Goal: Task Accomplishment & Management: Manage account settings

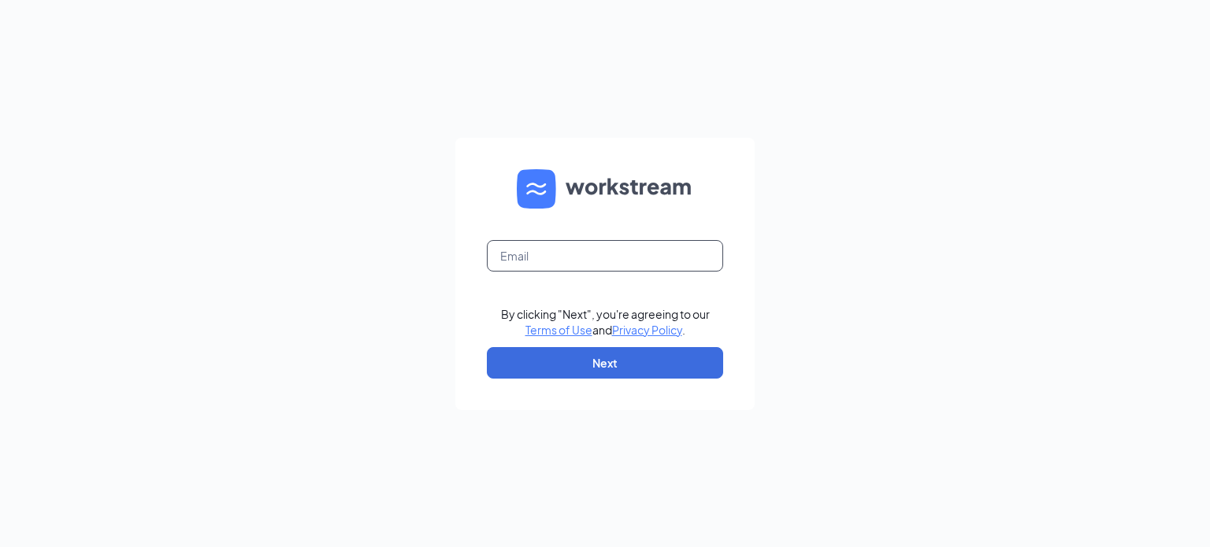
click at [536, 254] on input "text" at bounding box center [605, 256] width 236 height 32
type input "jenny.meredith@pjunited.com"
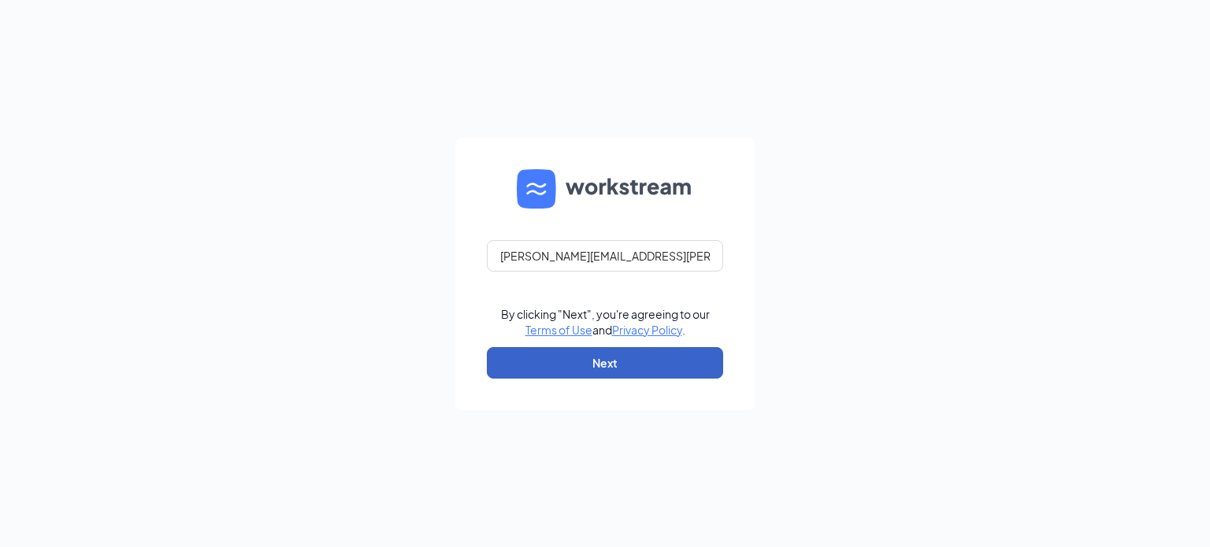
click at [608, 356] on button "Next" at bounding box center [605, 363] width 236 height 32
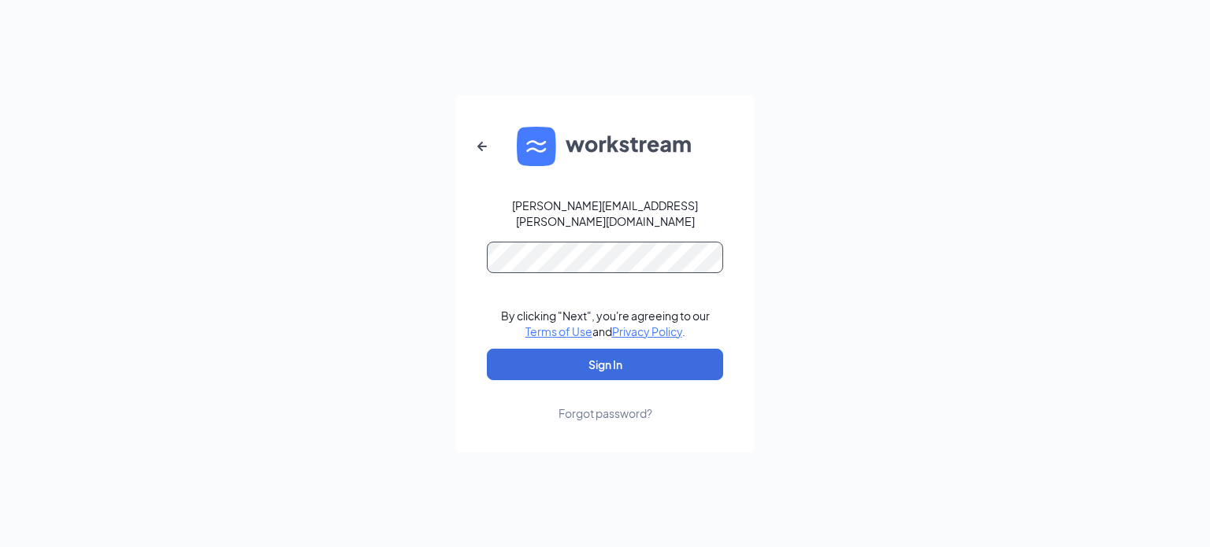
click at [487, 349] on button "Sign In" at bounding box center [605, 365] width 236 height 32
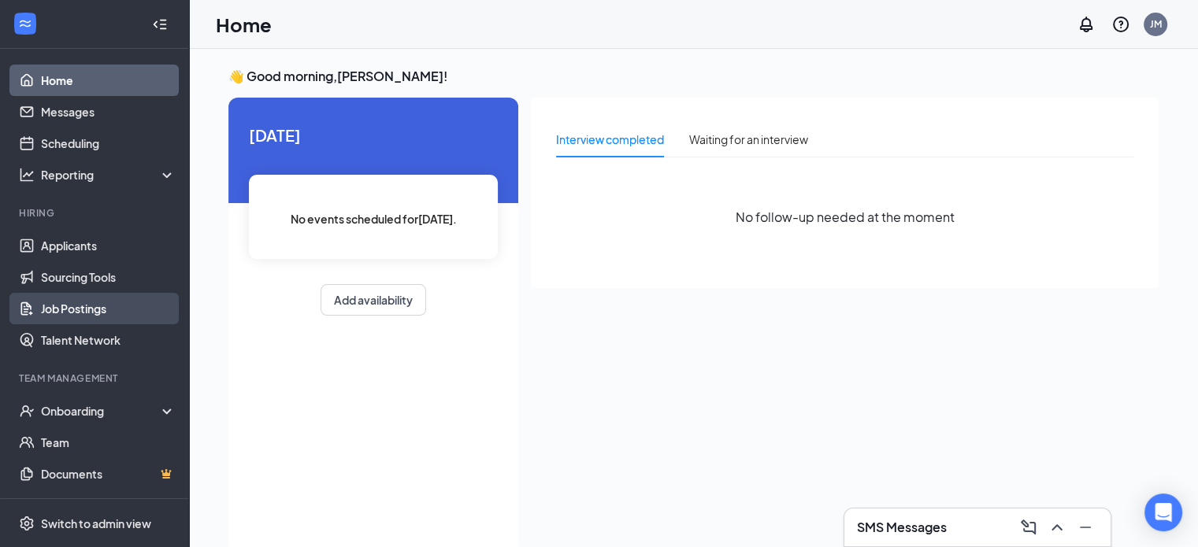
click at [76, 312] on link "Job Postings" at bounding box center [108, 309] width 135 height 32
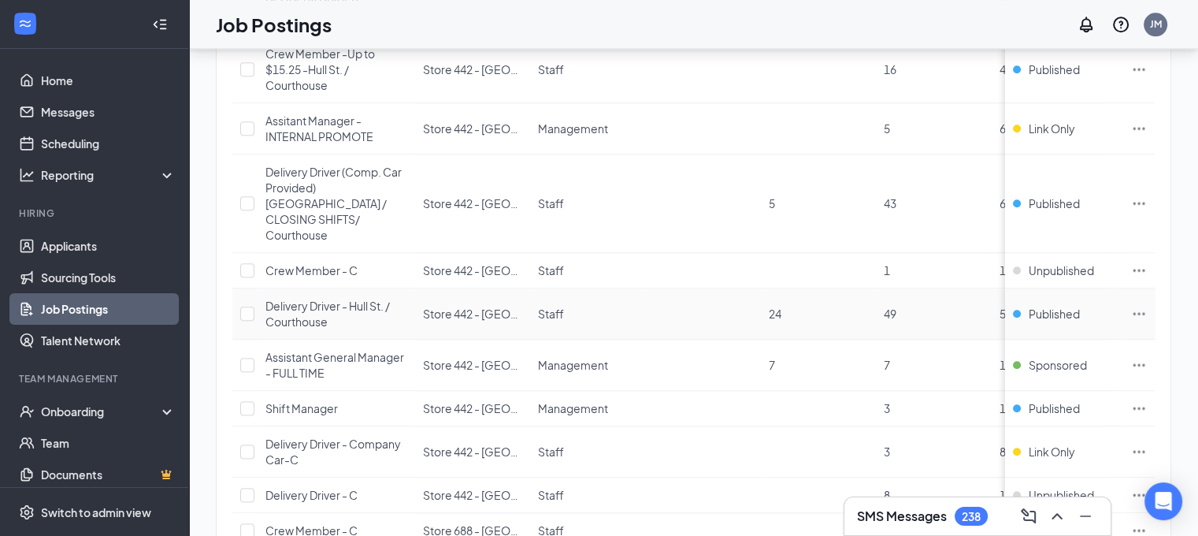
scroll to position [1789, 0]
click at [1147, 356] on icon "Ellipses" at bounding box center [1139, 364] width 16 height 16
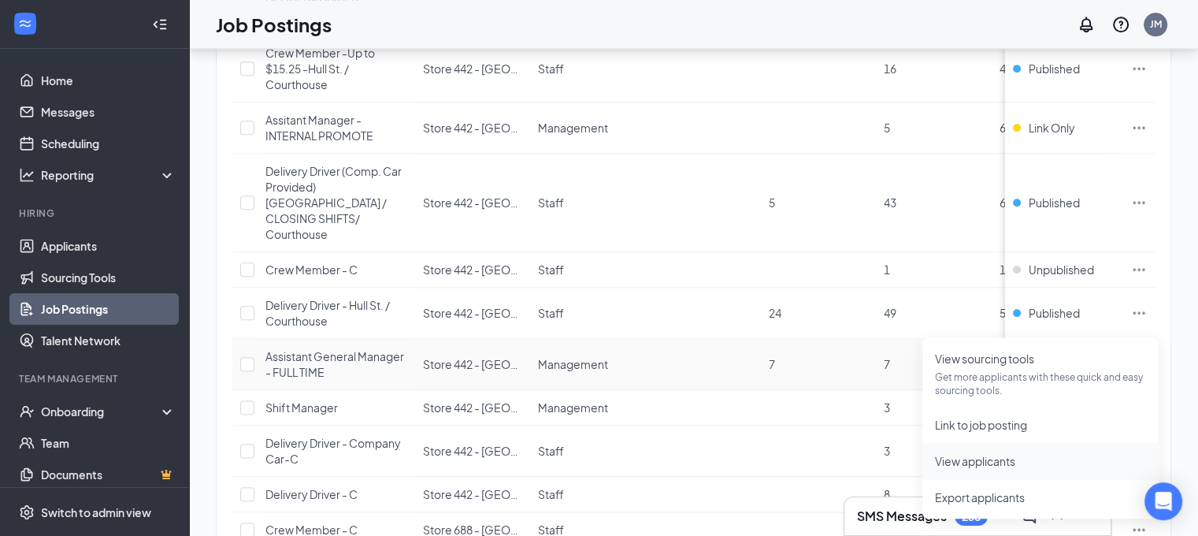
click at [1007, 460] on span "View applicants" at bounding box center [975, 461] width 80 height 14
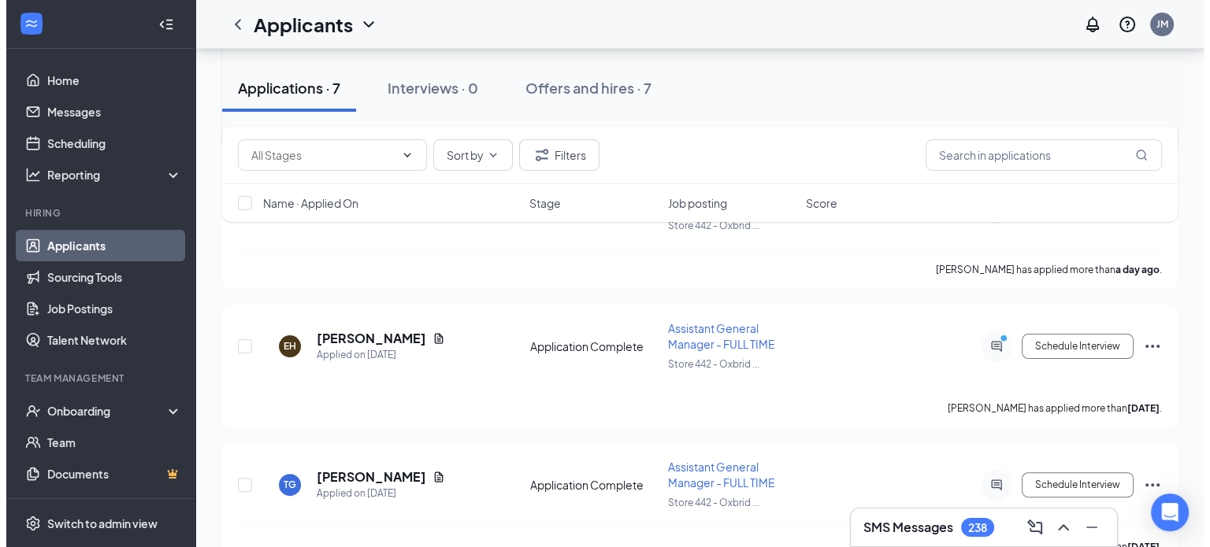
scroll to position [347, 0]
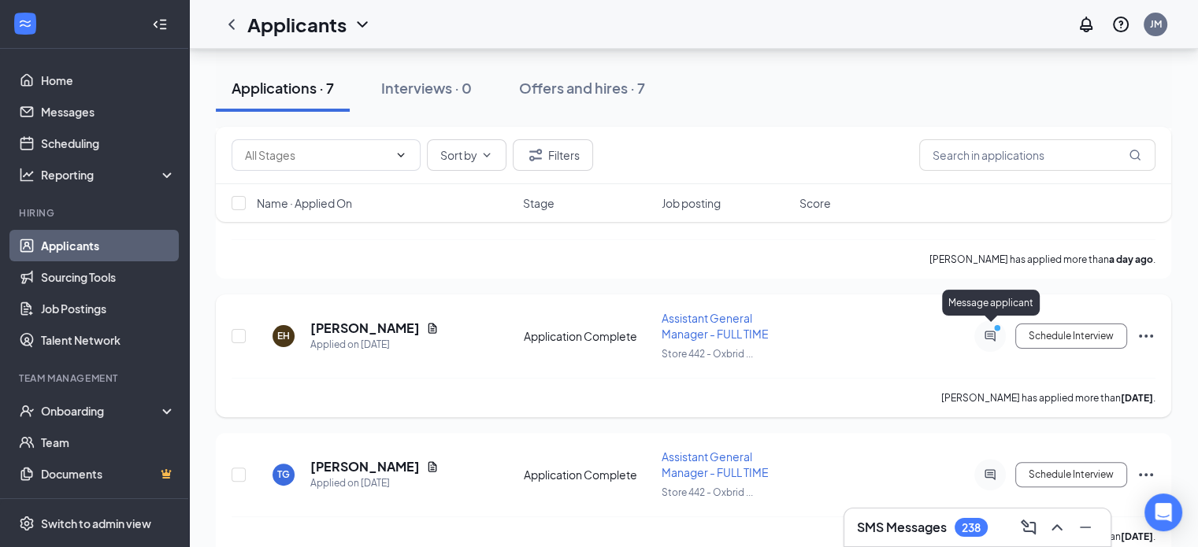
click at [988, 332] on icon "ActiveChat" at bounding box center [990, 336] width 19 height 13
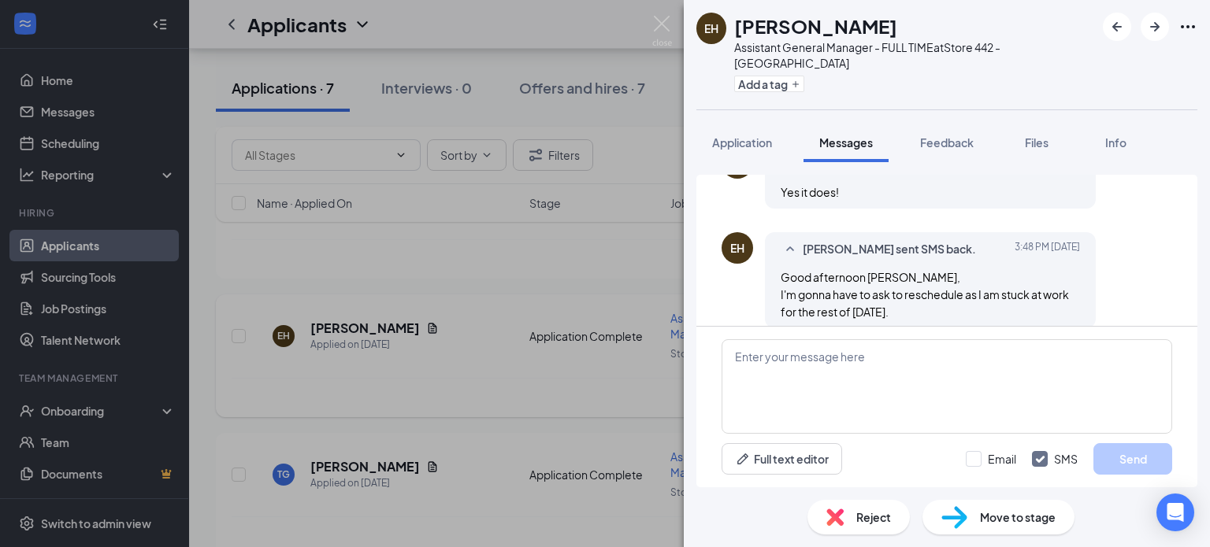
scroll to position [722, 0]
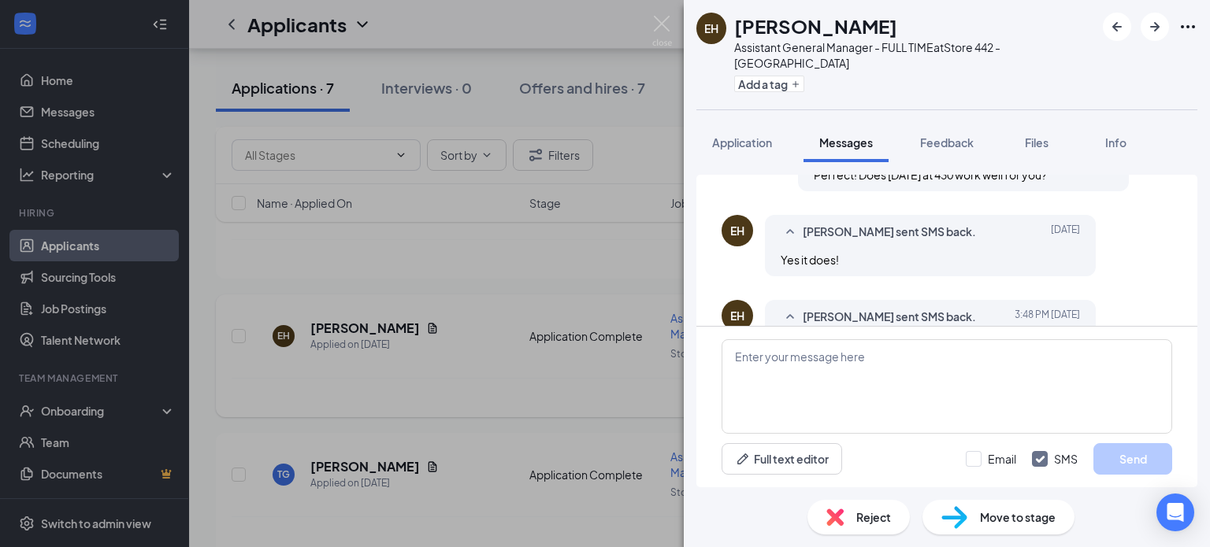
scroll to position [722, 0]
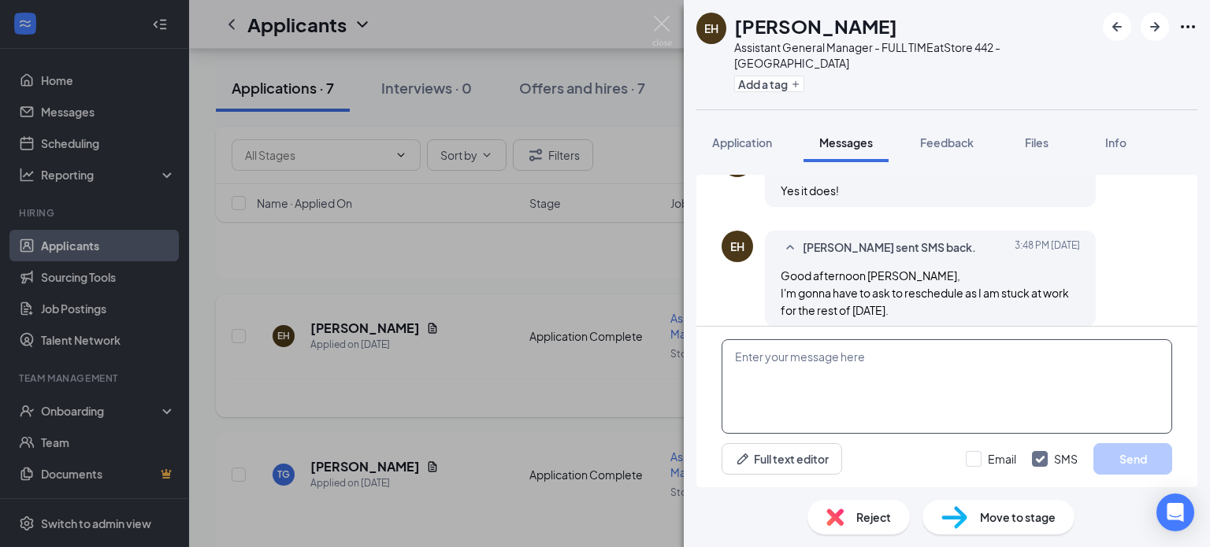
click at [899, 365] on textarea at bounding box center [946, 386] width 451 height 95
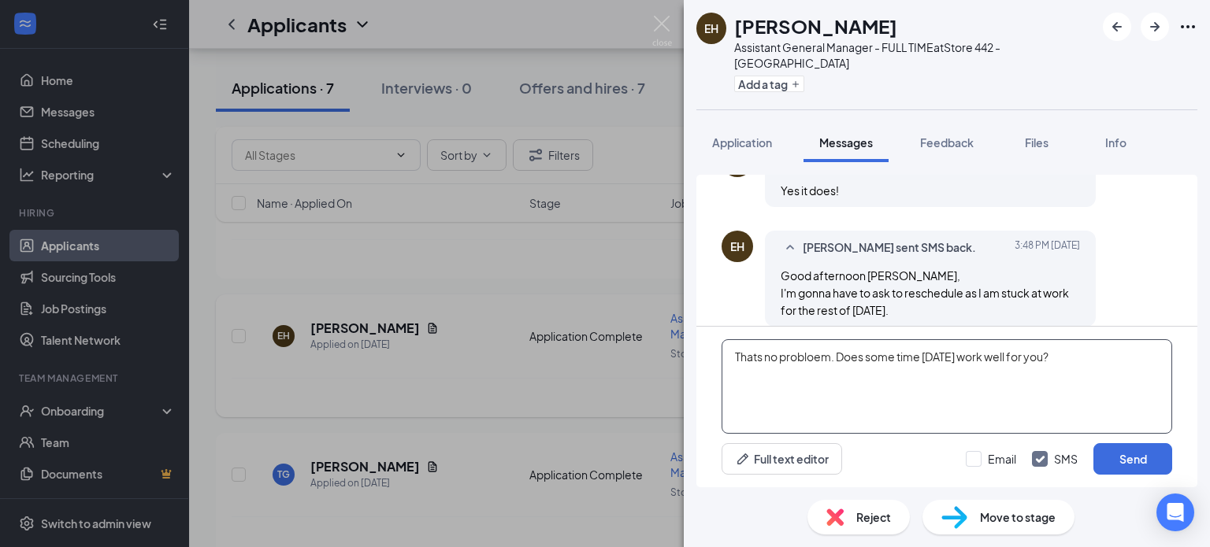
click at [756, 355] on textarea "Thats no probloem. Does some time [DATE] work well for you?" at bounding box center [946, 386] width 451 height 95
click at [819, 356] on textarea "That's no probloem. Does some time [DATE] work well for you?" at bounding box center [946, 386] width 451 height 95
type textarea "That's no problem. Does some time [DATE] work well for you?"
click at [1125, 462] on button "Send" at bounding box center [1132, 459] width 79 height 32
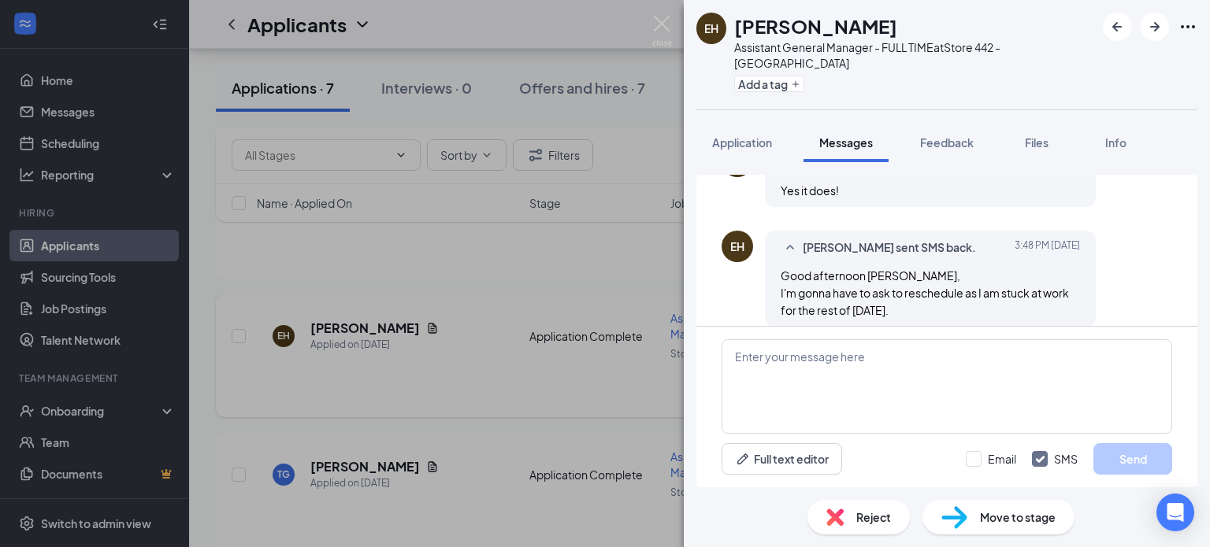
scroll to position [840, 0]
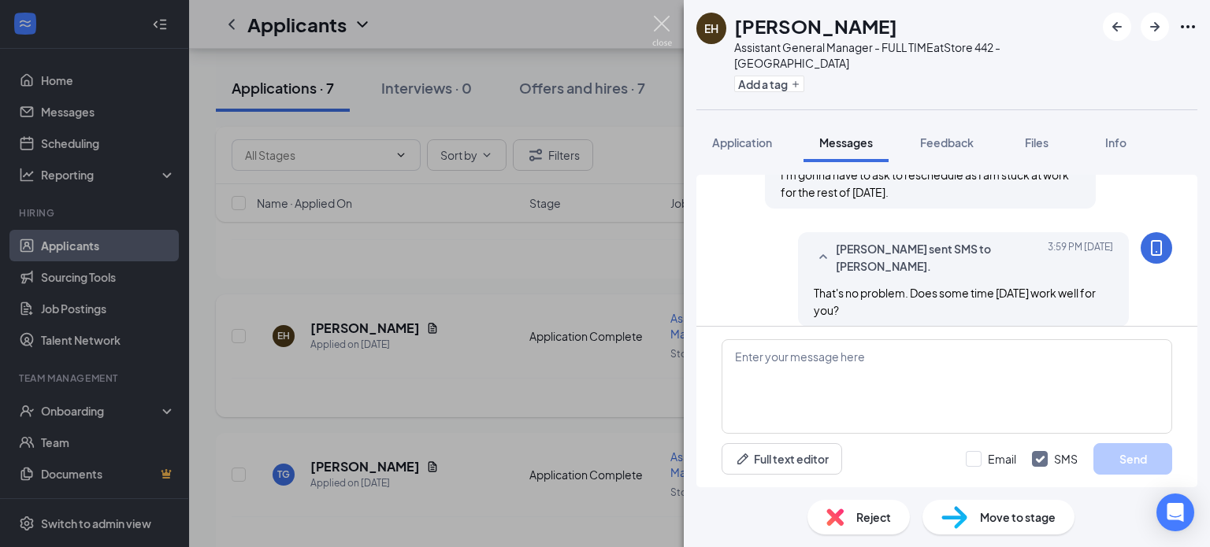
click at [658, 16] on img at bounding box center [662, 31] width 20 height 31
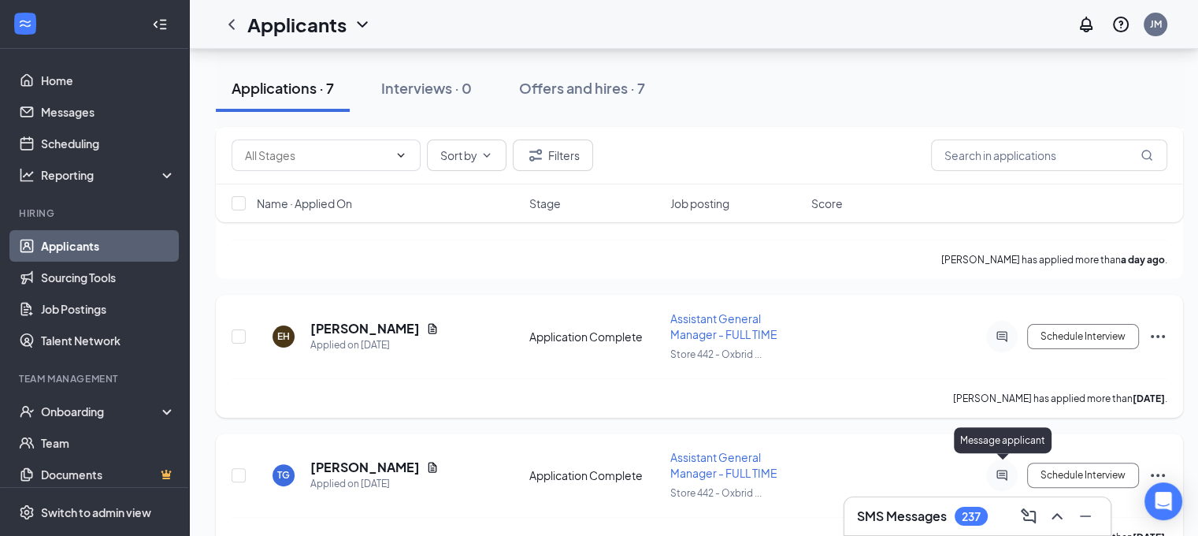
click at [995, 469] on icon "ActiveChat" at bounding box center [1001, 475] width 19 height 13
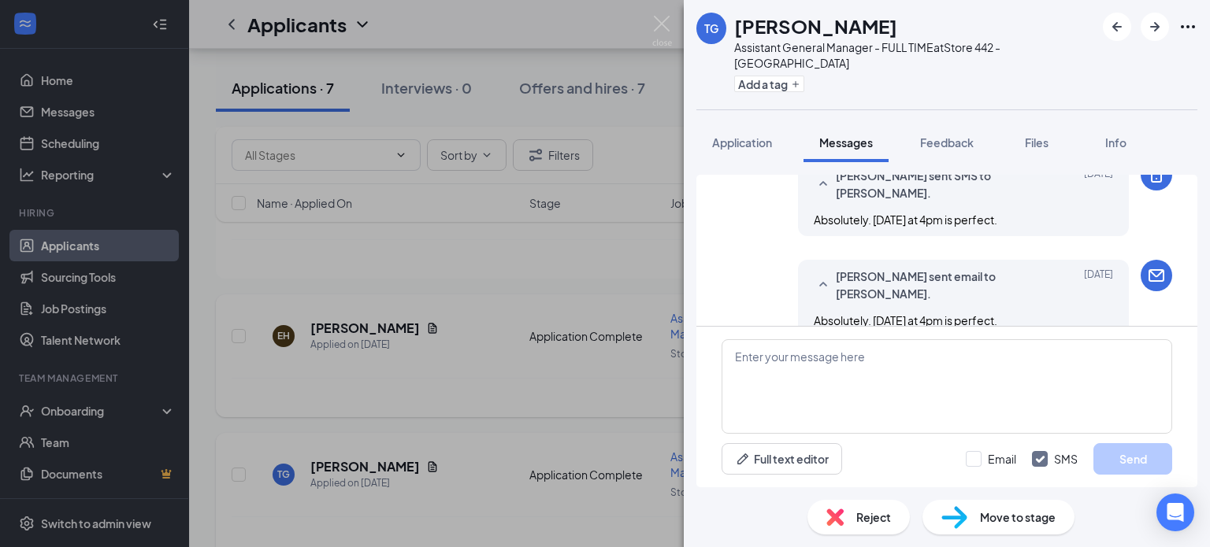
scroll to position [581, 0]
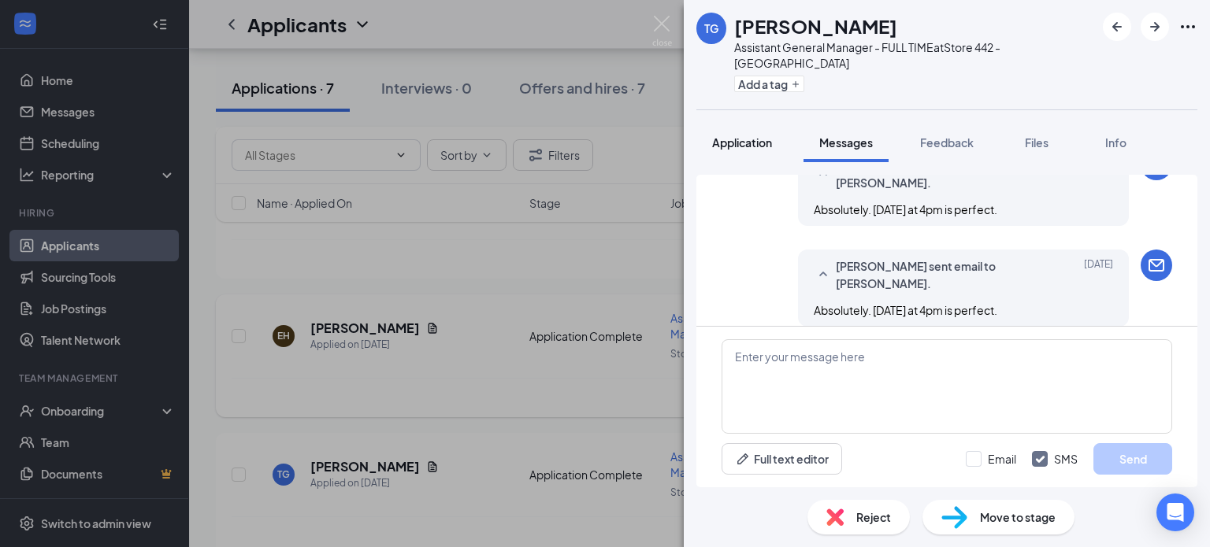
click at [740, 135] on span "Application" at bounding box center [742, 142] width 60 height 14
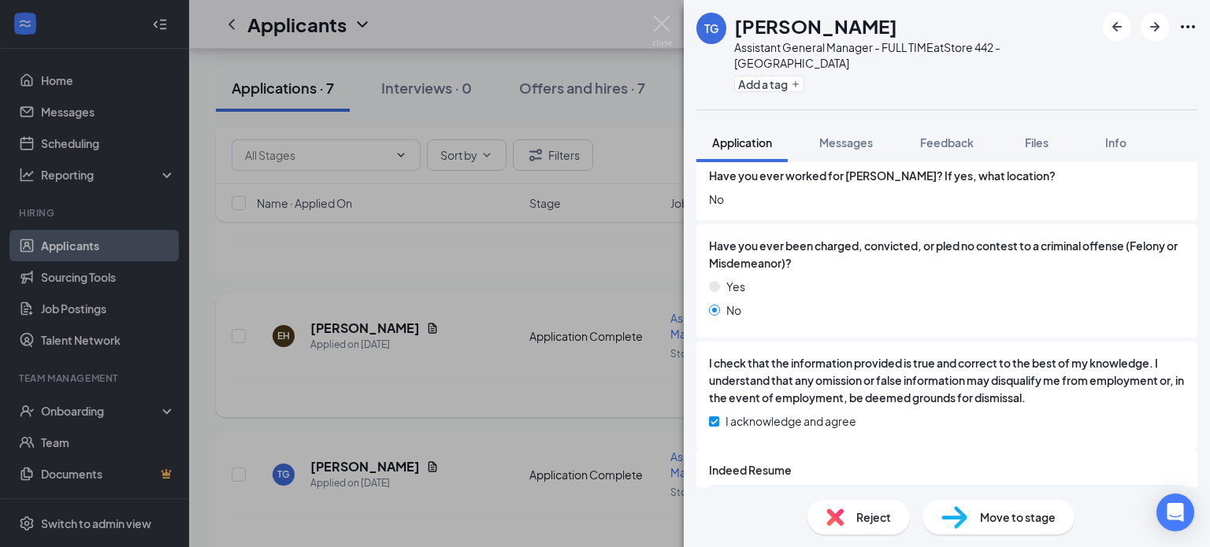
scroll to position [1432, 0]
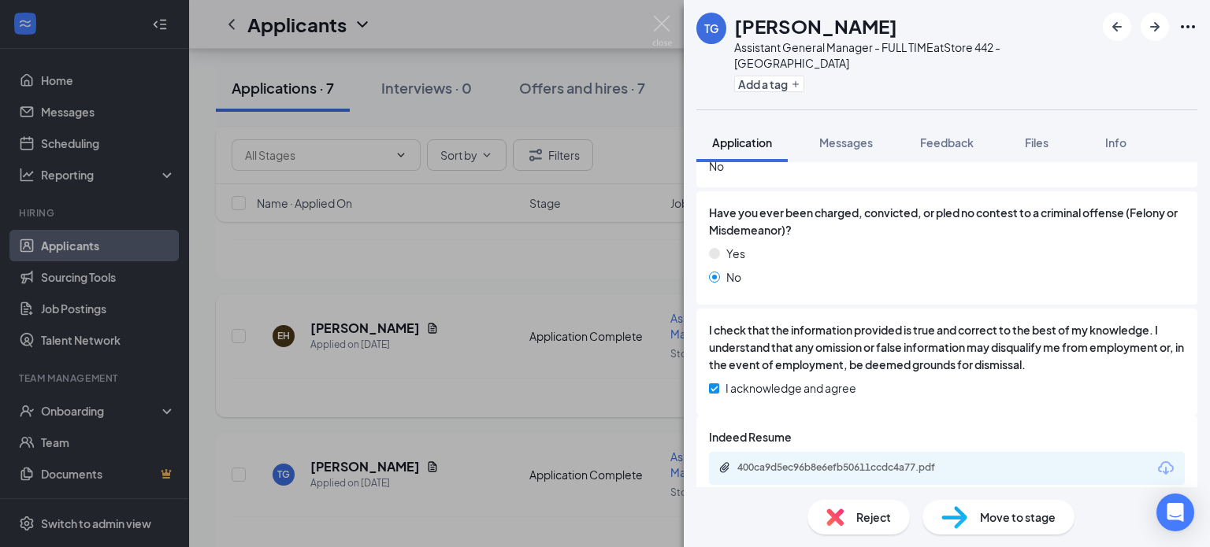
click at [873, 452] on div "400ca9d5ec96b8e6efb50611ccdc4a77.pdf" at bounding box center [947, 468] width 476 height 33
click at [858, 462] on div "400ca9d5ec96b8e6efb50611ccdc4a77.pdf" at bounding box center [847, 468] width 221 height 13
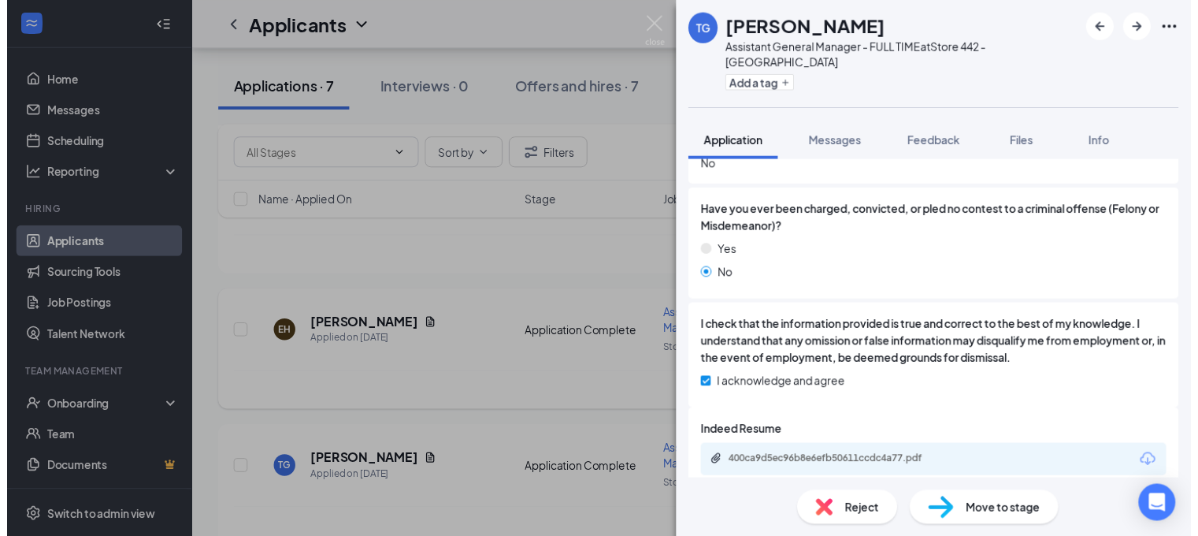
scroll to position [1426, 0]
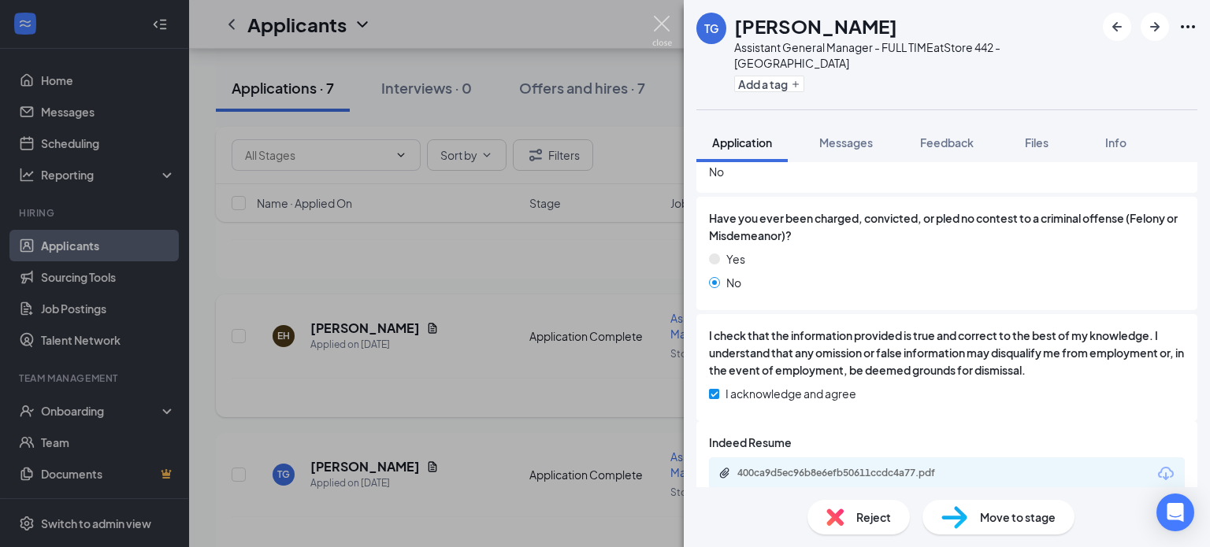
click at [660, 28] on img at bounding box center [662, 31] width 20 height 31
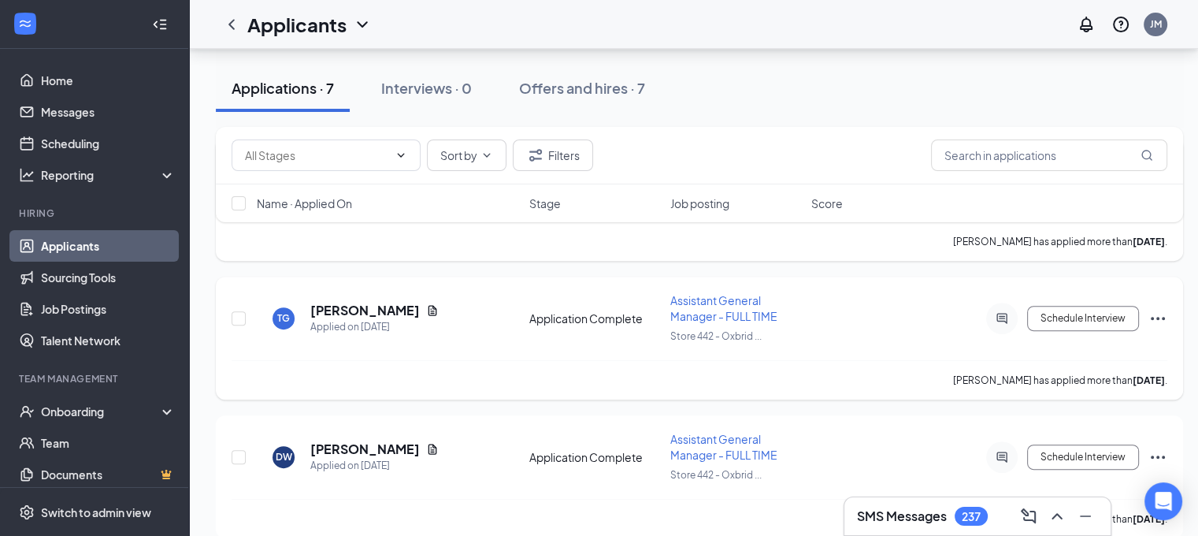
scroll to position [501, 0]
click at [1159, 316] on icon "Ellipses" at bounding box center [1157, 320] width 19 height 19
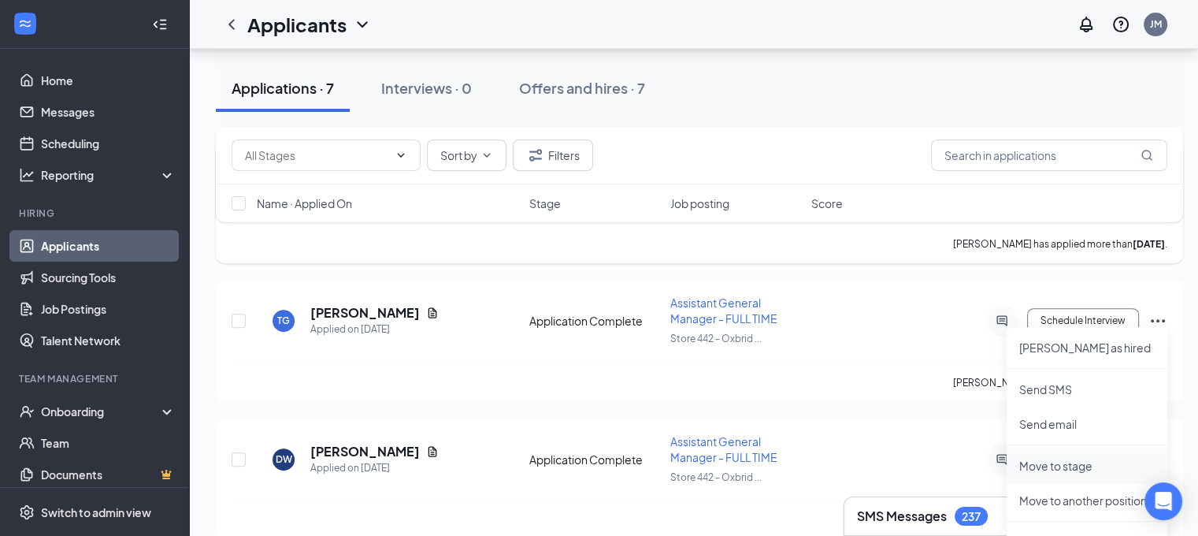
click at [1053, 466] on p "Move to stage" at bounding box center [1086, 466] width 135 height 16
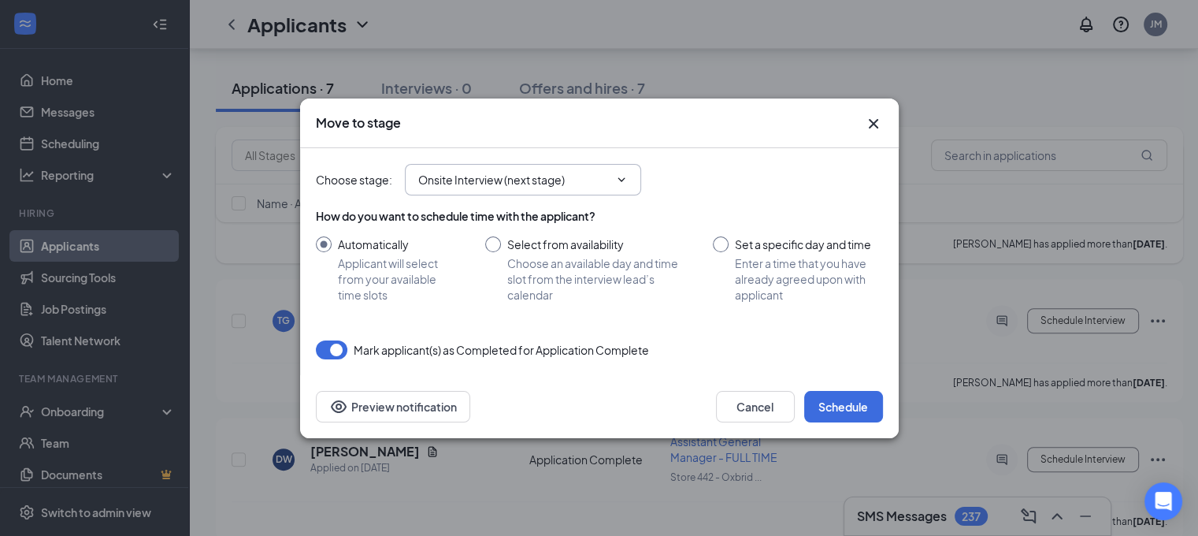
click at [633, 188] on span "Onsite Interview (next stage)" at bounding box center [523, 180] width 236 height 32
click at [617, 182] on icon "ChevronDown" at bounding box center [621, 179] width 13 height 13
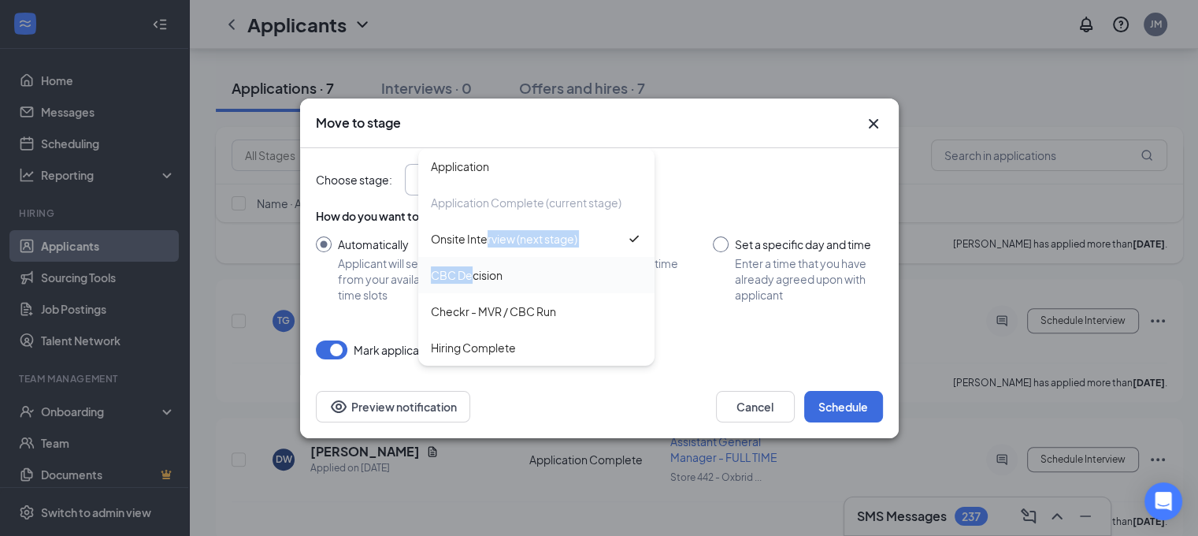
drag, startPoint x: 488, startPoint y: 254, endPoint x: 469, endPoint y: 274, distance: 27.3
click at [469, 274] on div "Application Application Complete (current stage) Onsite Interview (next stage) …" at bounding box center [536, 256] width 236 height 217
click at [469, 274] on div "CBC Decision" at bounding box center [467, 274] width 72 height 17
type input "CBC Decision"
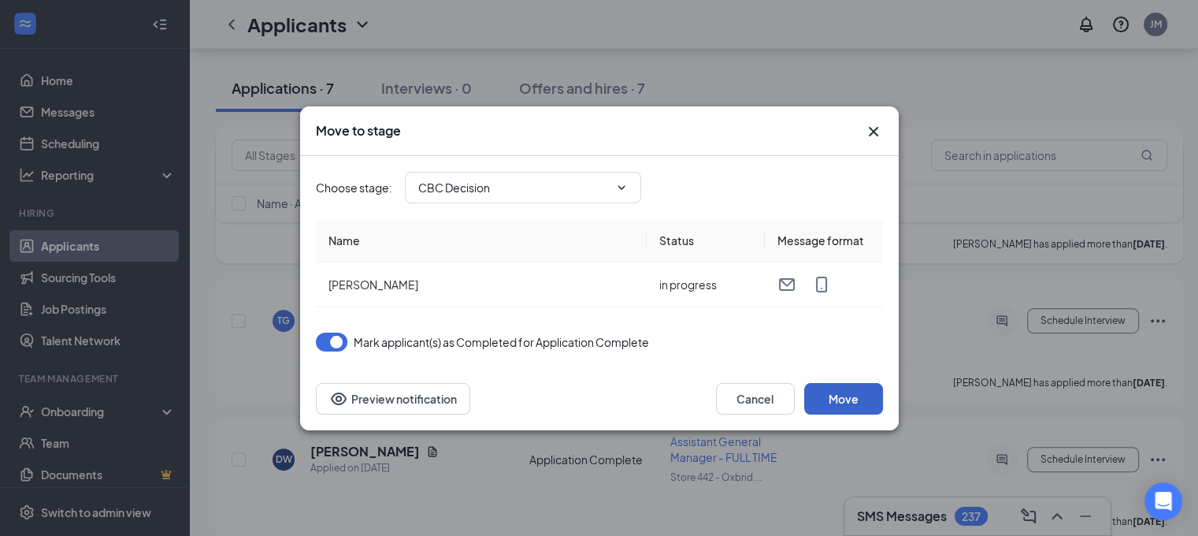
click at [844, 395] on button "Move" at bounding box center [843, 399] width 79 height 32
